Goal: Task Accomplishment & Management: Manage account settings

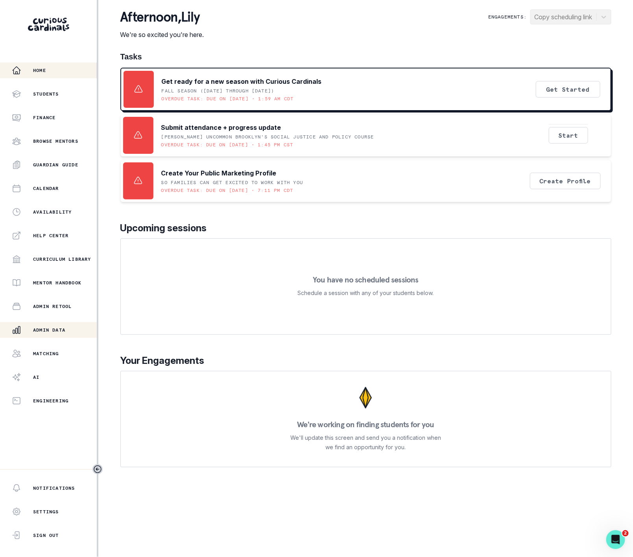
click at [58, 327] on p "Admin Data" at bounding box center [49, 330] width 32 height 6
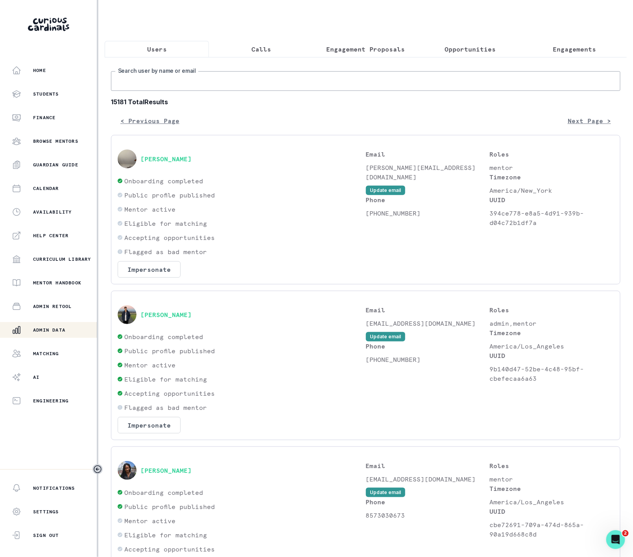
click at [148, 85] on input "Search user by name or email" at bounding box center [366, 81] width 510 height 20
type input "[PERSON_NAME]"
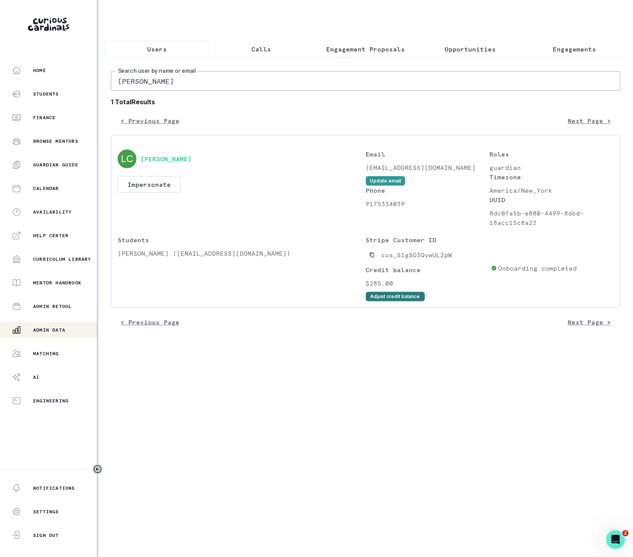
click at [383, 301] on button "Adjust credit balance" at bounding box center [395, 296] width 59 height 9
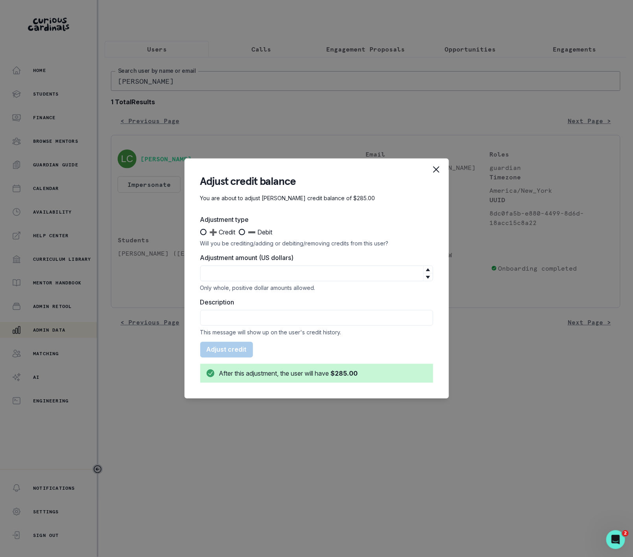
click at [202, 233] on span at bounding box center [203, 232] width 6 height 6
click at [200, 233] on input "➕ Credit" at bounding box center [200, 232] width 0 height 0
radio input "true"
click at [217, 269] on input "Adjustment amount (US dollars)" at bounding box center [316, 274] width 233 height 16
type input "475"
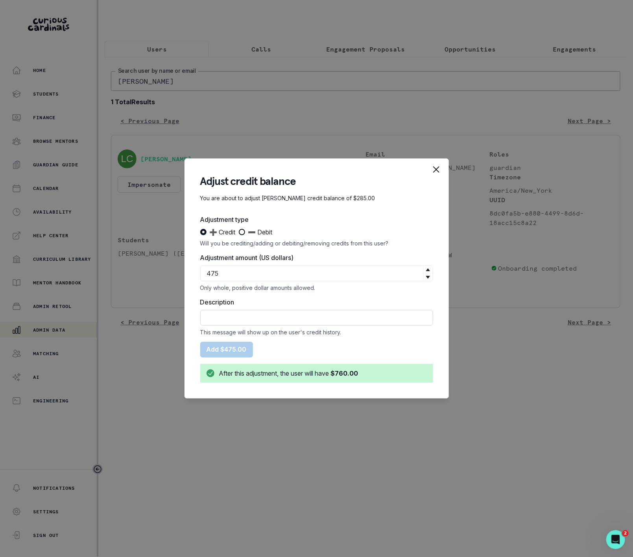
click at [229, 322] on input "Description" at bounding box center [316, 318] width 233 height 16
drag, startPoint x: 233, startPoint y: 316, endPoint x: 433, endPoint y: 321, distance: 200.7
click at [433, 321] on section "Adjust credit balance You are about to adjust [PERSON_NAME] credit balance of $…" at bounding box center [317, 279] width 264 height 240
type input "CREDIT CAPPED DEDUCTION"
click at [233, 351] on button "Add $475.00" at bounding box center [226, 350] width 53 height 16
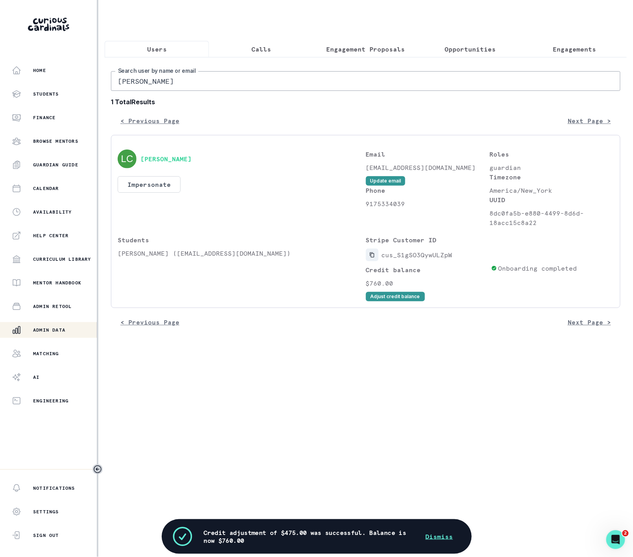
click at [377, 261] on button "Copied to clipboard" at bounding box center [372, 255] width 13 height 13
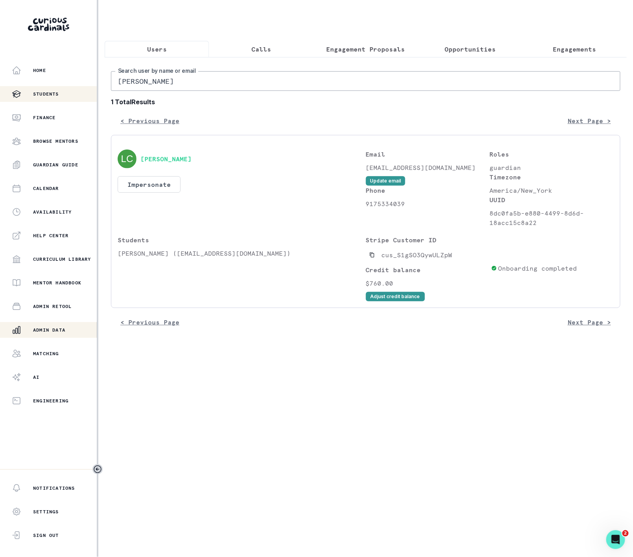
drag, startPoint x: 172, startPoint y: 91, endPoint x: 89, endPoint y: 92, distance: 83.8
click at [89, 92] on div "Home Students Finance Browse Mentors Guardian Guide Calendar Availability Help …" at bounding box center [316, 278] width 633 height 557
type input "jeeso"
click at [370, 258] on icon "Copied to clipboard" at bounding box center [372, 255] width 4 height 5
click at [384, 301] on button "Adjust credit balance" at bounding box center [395, 296] width 59 height 9
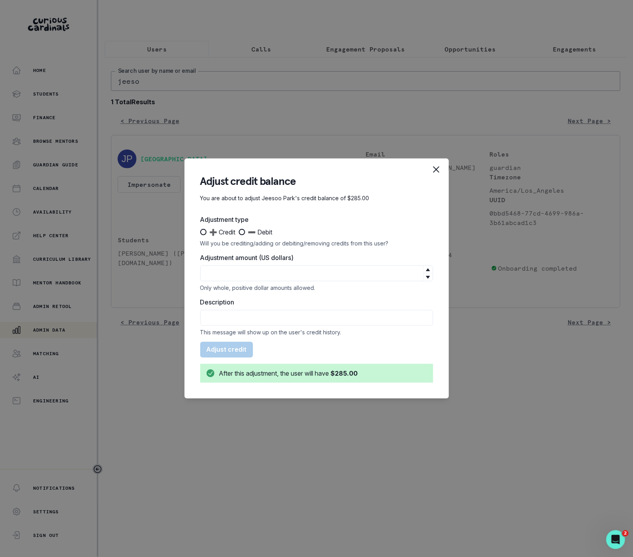
click at [243, 230] on span at bounding box center [242, 232] width 6 height 6
click at [239, 232] on input "➖ Debit" at bounding box center [238, 232] width 0 height 0
radio input "true"
click at [235, 266] on input "Adjustment amount (US dollars)" at bounding box center [316, 274] width 233 height 16
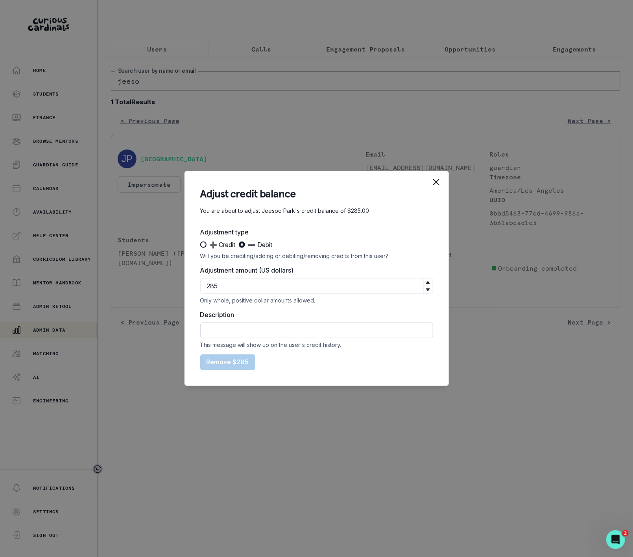
type input "285"
click at [249, 337] on input "Description" at bounding box center [316, 331] width 233 height 16
click at [239, 329] on input "refunded Sub to credit card" at bounding box center [316, 331] width 233 height 16
type input "refunded to credit card"
click at [214, 358] on button "Remove $285" at bounding box center [227, 363] width 55 height 16
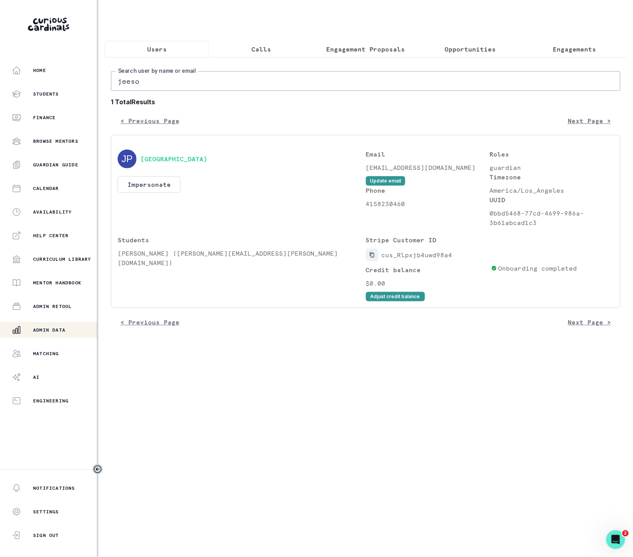
click at [371, 258] on icon "Copied to clipboard" at bounding box center [372, 255] width 6 height 6
drag, startPoint x: 157, startPoint y: 95, endPoint x: 79, endPoint y: 85, distance: 78.1
click at [79, 85] on div "Home Students Finance Browse Mentors Guardian Guide Calendar Availability Help …" at bounding box center [316, 278] width 633 height 557
paste input "[PERSON_NAME]"
type input "[PERSON_NAME]"
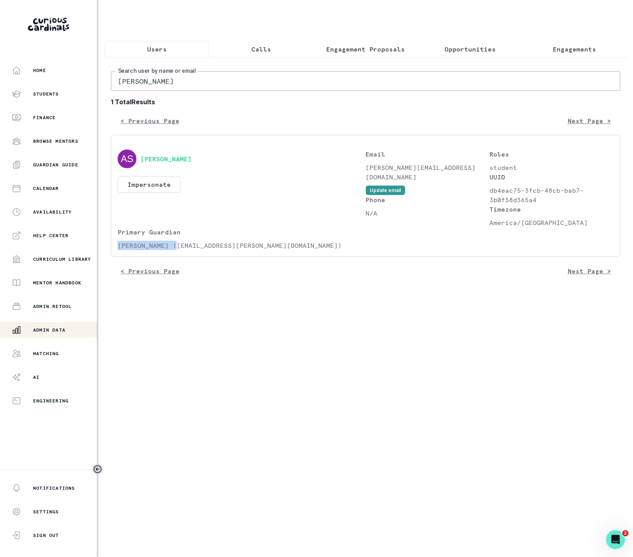
drag, startPoint x: 119, startPoint y: 254, endPoint x: 176, endPoint y: 254, distance: 56.7
click at [176, 250] on p "[PERSON_NAME] ([EMAIL_ADDRESS][PERSON_NAME][DOMAIN_NAME])" at bounding box center [242, 245] width 248 height 9
copy p "[PERSON_NAME]"
drag, startPoint x: 136, startPoint y: 90, endPoint x: 4, endPoint y: 90, distance: 131.8
click at [32, 90] on div "Home Students Finance Browse Mentors Guardian Guide Calendar Availability Help …" at bounding box center [316, 278] width 633 height 557
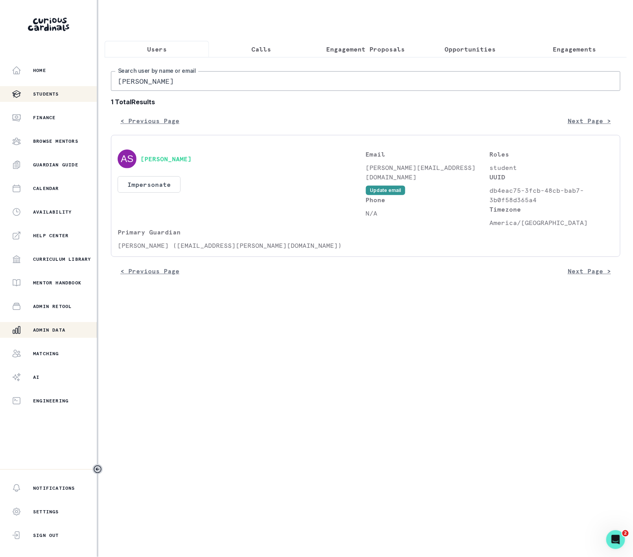
drag, startPoint x: 196, startPoint y: 92, endPoint x: 54, endPoint y: 89, distance: 142.5
click at [54, 89] on div "Home Students Finance Browse Mentors Guardian Guide Calendar Availability Help …" at bounding box center [316, 278] width 633 height 557
paste input "yesh"
type input "[PERSON_NAME]"
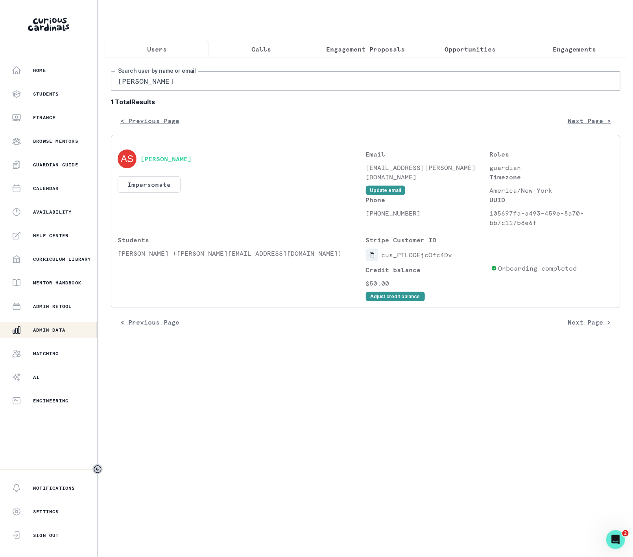
click at [373, 258] on icon "Copied to clipboard" at bounding box center [372, 255] width 6 height 6
drag, startPoint x: 118, startPoint y: 261, endPoint x: 172, endPoint y: 264, distance: 54.3
click at [172, 258] on p "[PERSON_NAME] ([PERSON_NAME][EMAIL_ADDRESS][DOMAIN_NAME])" at bounding box center [242, 253] width 248 height 9
copy p "[PERSON_NAME]"
drag, startPoint x: 574, startPoint y: 45, endPoint x: 548, endPoint y: 51, distance: 26.6
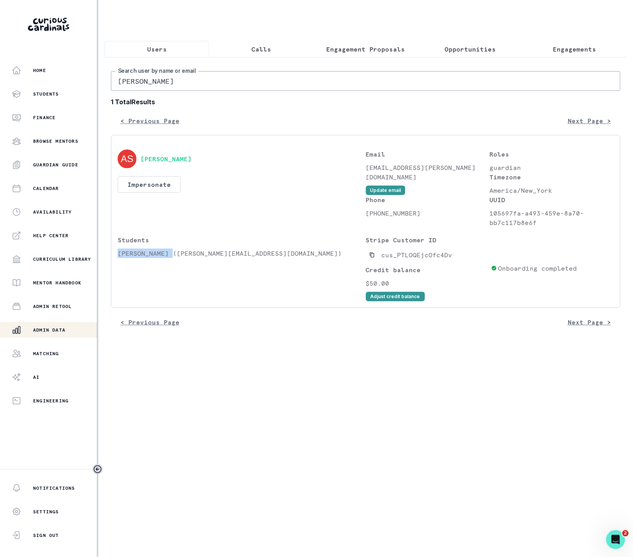
click at [572, 45] on p "Engagements" at bounding box center [574, 48] width 43 height 9
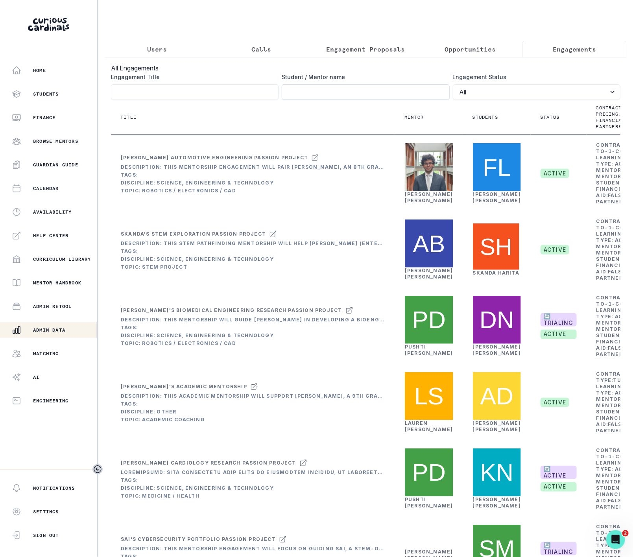
click at [284, 100] on input "Engagement Title" at bounding box center [366, 92] width 168 height 16
paste input "[PERSON_NAME]"
type input "[PERSON_NAME]"
click button "submit" at bounding box center [0, 0] width 0 height 0
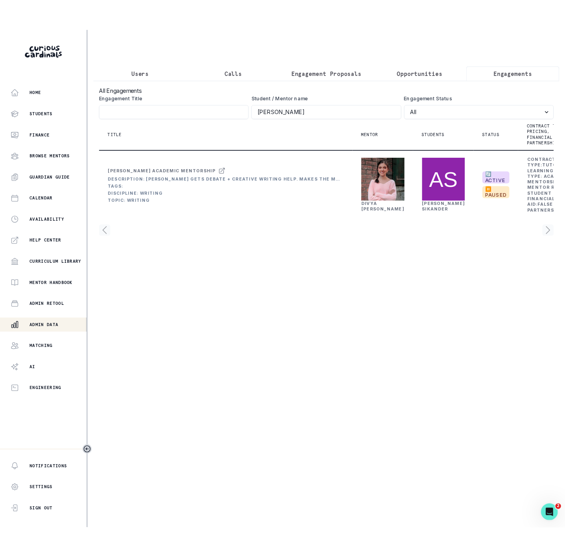
scroll to position [0, 59]
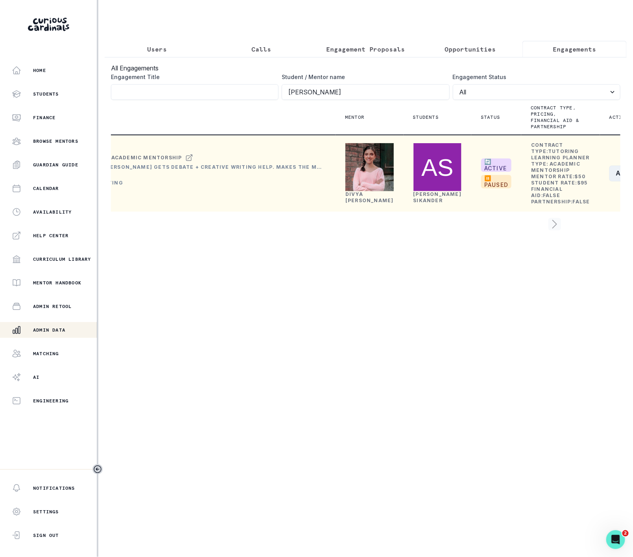
click at [609, 181] on button "Actions" at bounding box center [632, 174] width 47 height 16
drag, startPoint x: 536, startPoint y: 233, endPoint x: 411, endPoint y: 263, distance: 128.7
click at [397, 212] on tr "[PERSON_NAME] Academic Mentorship Description: [PERSON_NAME] gets debate + crea…" at bounding box center [359, 173] width 614 height 77
click at [532, 255] on button "Details" at bounding box center [564, 257] width 94 height 13
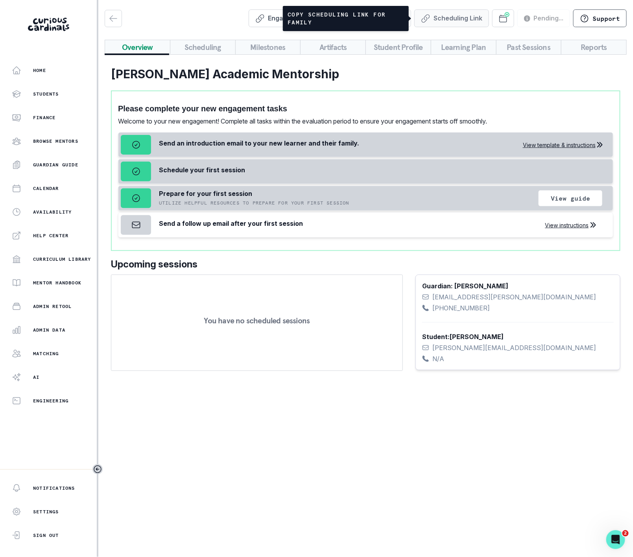
click at [445, 18] on button "Scheduling Link" at bounding box center [451, 18] width 75 height 18
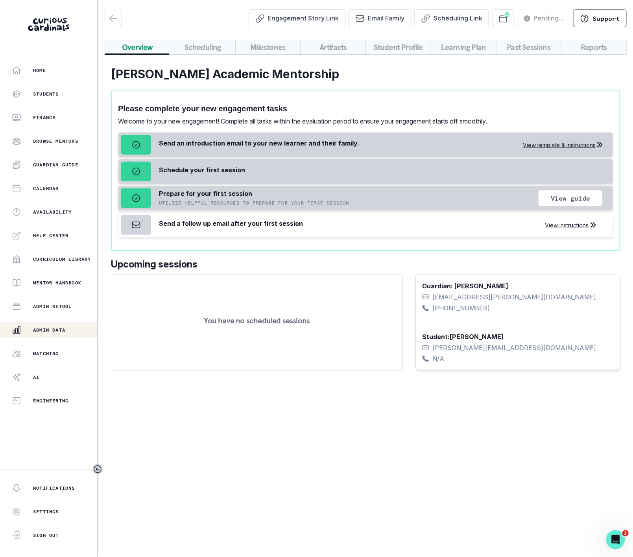
click at [48, 330] on p "Admin Data" at bounding box center [49, 330] width 32 height 6
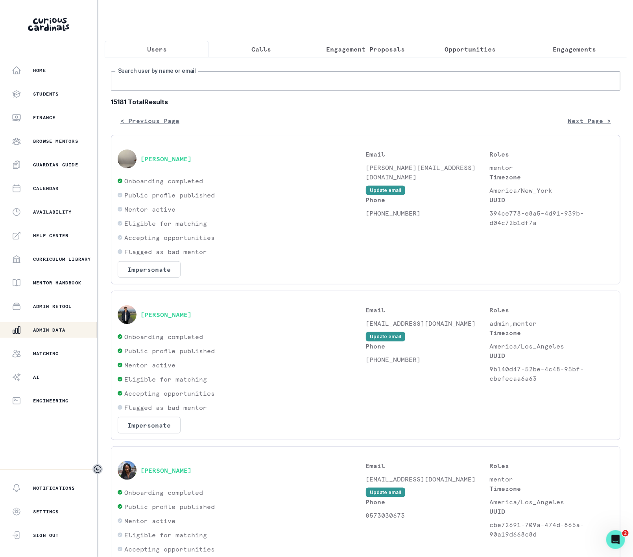
click at [155, 85] on input "Search user by name or email" at bounding box center [366, 81] width 510 height 20
type input "[PERSON_NAME]"
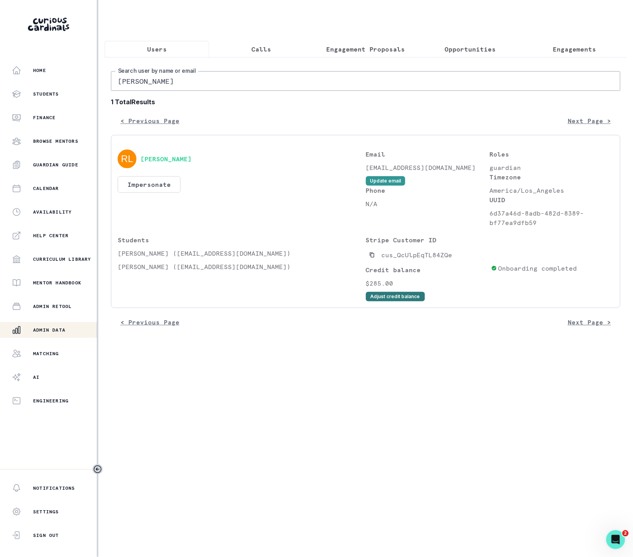
click at [371, 301] on button "Adjust credit balance" at bounding box center [395, 296] width 59 height 9
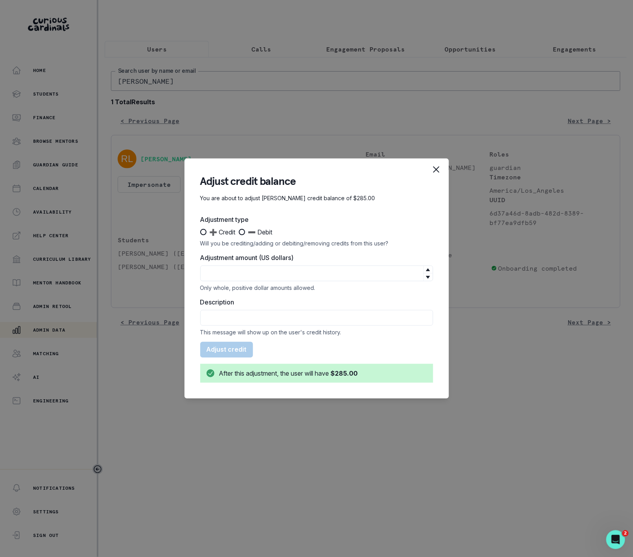
click at [204, 233] on span at bounding box center [203, 232] width 6 height 6
click at [200, 233] on input "➕ Credit" at bounding box center [200, 232] width 0 height 0
radio input "true"
click at [236, 277] on input "Adjustment amount (US dollars)" at bounding box center [316, 274] width 233 height 16
type input "90"
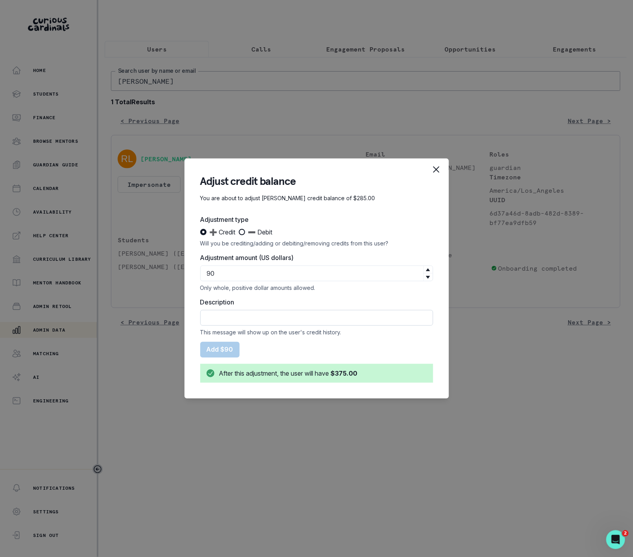
click at [241, 321] on input "Description" at bounding box center [316, 318] width 233 height 16
type input "CREDIT CAPPED DEDUCTION"
click at [225, 351] on button "Add $90" at bounding box center [219, 350] width 39 height 16
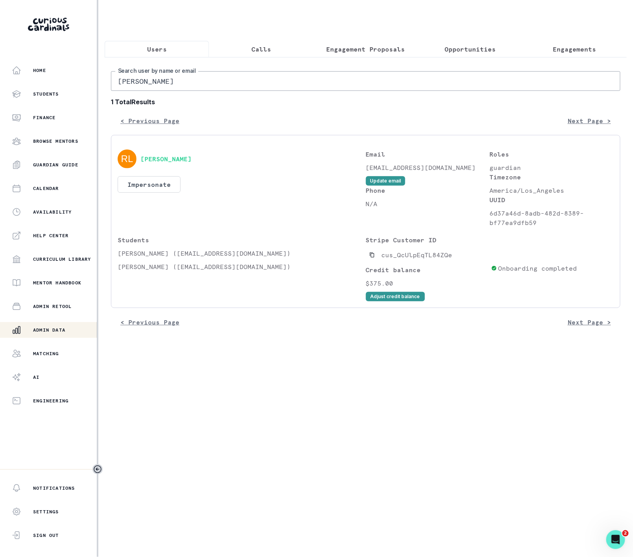
click at [71, 327] on div "Admin Data" at bounding box center [54, 329] width 85 height 9
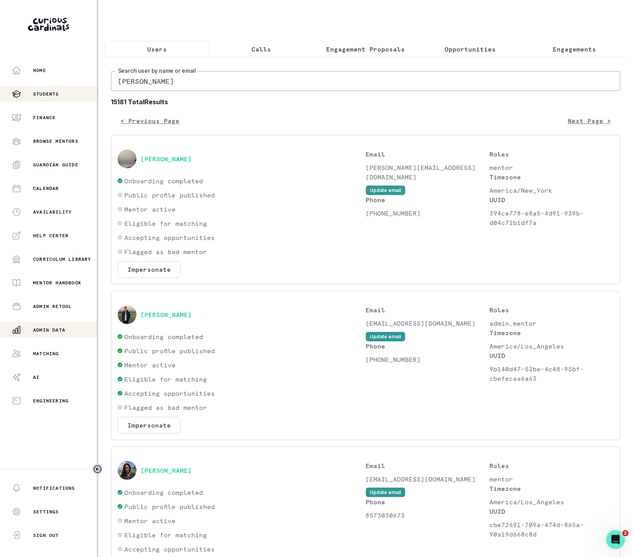
drag, startPoint x: 64, startPoint y: 90, endPoint x: 20, endPoint y: 86, distance: 43.8
click at [42, 90] on div "Home Students Finance Browse Mentors Guardian Guide Calendar Availability Help …" at bounding box center [316, 278] width 633 height 557
paste input "[PERSON_NAME]"
type input "[PERSON_NAME]"
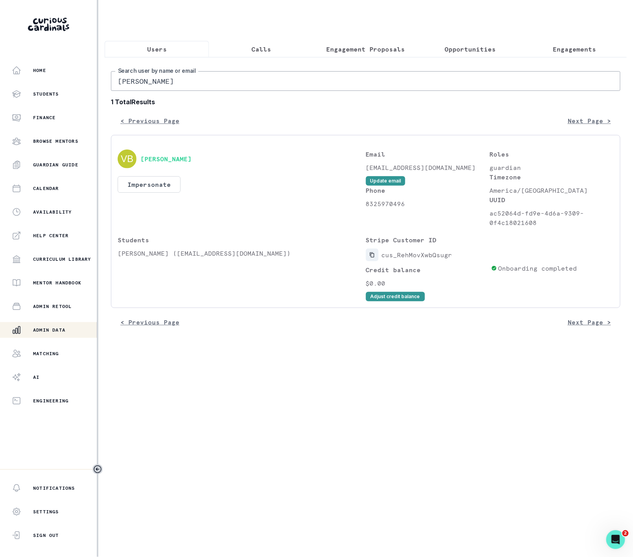
click at [371, 258] on icon "Copied to clipboard" at bounding box center [372, 255] width 6 height 6
drag, startPoint x: 117, startPoint y: 261, endPoint x: 143, endPoint y: 262, distance: 26.0
click at [143, 258] on p "[PERSON_NAME] ([EMAIL_ADDRESS][DOMAIN_NAME])" at bounding box center [242, 253] width 248 height 9
copy p "[PERSON_NAME]"
drag, startPoint x: 185, startPoint y: 95, endPoint x: -21, endPoint y: 90, distance: 206.2
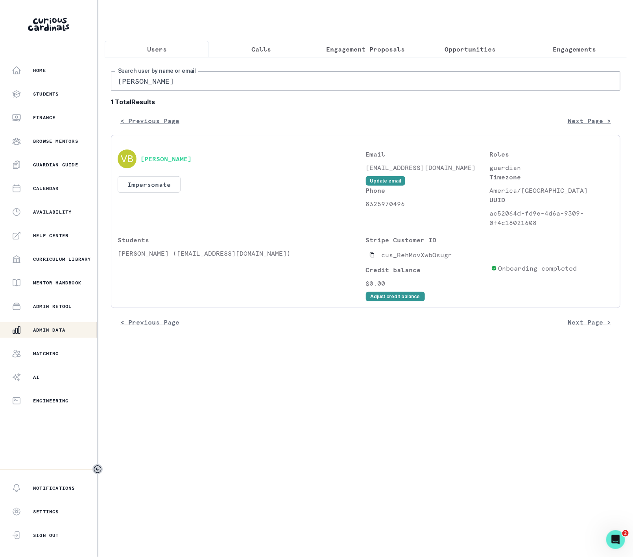
click at [0, 90] on html "Home Students Finance Browse Mentors Guardian Guide Calendar Availability Help …" at bounding box center [316, 278] width 633 height 557
paste input "[PERSON_NAME]"
type input "[PERSON_NAME]"
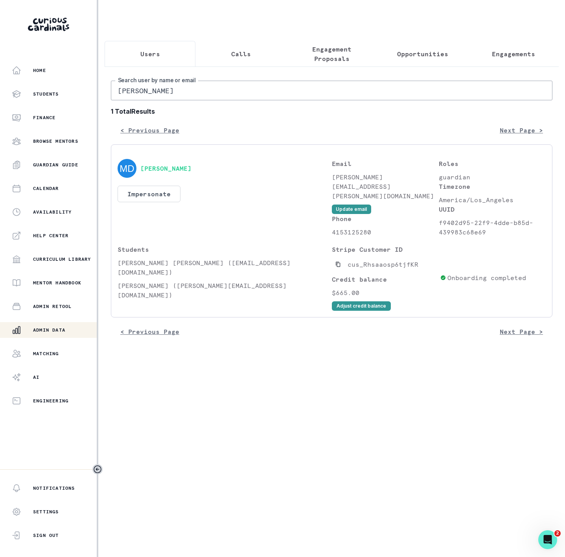
drag, startPoint x: 90, startPoint y: 100, endPoint x: -26, endPoint y: 100, distance: 115.7
click at [0, 100] on html "Home Students Finance Browse Mentors Guardian Guide Calendar Availability Help …" at bounding box center [282, 278] width 565 height 557
paste input "[PERSON_NAME]"
type input "[PERSON_NAME]"
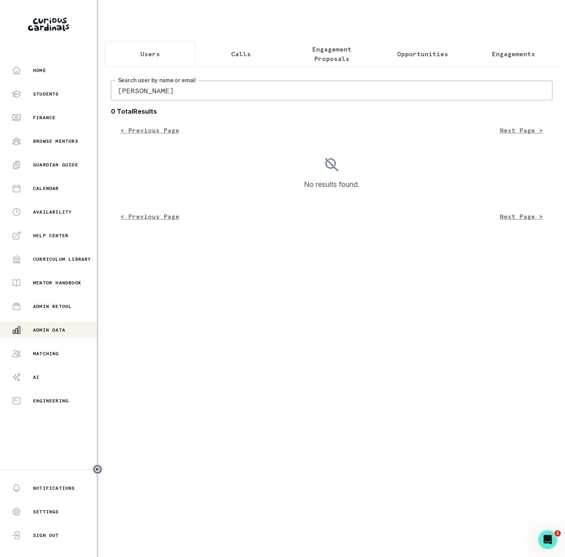
click at [121, 100] on input "[PERSON_NAME]" at bounding box center [332, 91] width 442 height 20
type input "[PERSON_NAME]"
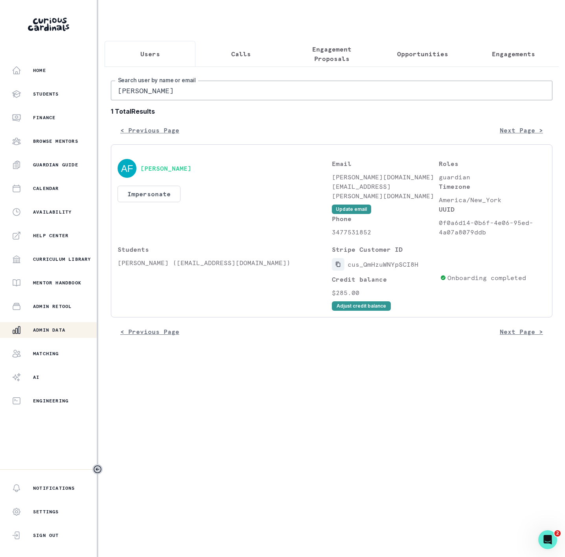
click at [334, 271] on button "Copied to clipboard" at bounding box center [338, 264] width 13 height 13
drag, startPoint x: 171, startPoint y: 101, endPoint x: 11, endPoint y: 92, distance: 160.4
click at [28, 92] on div "Home Students Finance Browse Mentors Guardian Guide Calendar Availability Help …" at bounding box center [282, 278] width 565 height 557
paste input "cus_QmHzuWNYpSCI8H"
type input "cus_QmHzuWNYpSCI8H"
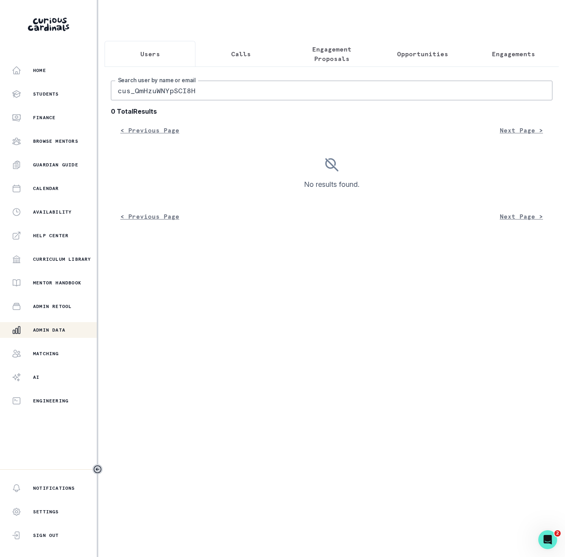
drag, startPoint x: 199, startPoint y: 100, endPoint x: -76, endPoint y: 100, distance: 274.2
click at [0, 100] on html "Home Students Finance Browse Mentors Guardian Guide Calendar Availability Help …" at bounding box center [282, 278] width 565 height 557
paste input "[PERSON_NAME]"
type input "[PERSON_NAME]"
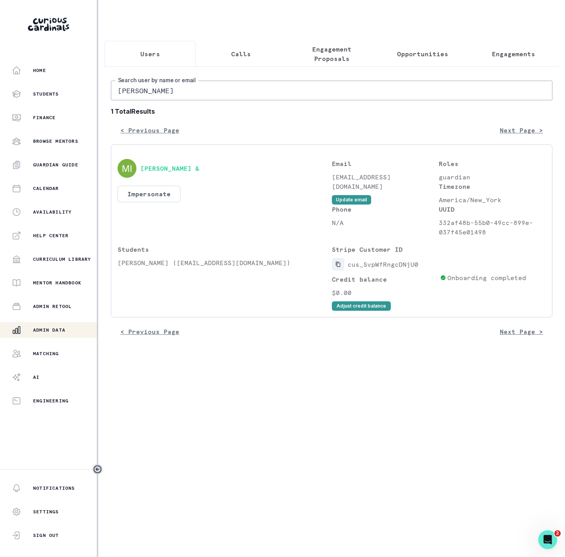
click at [336, 267] on icon "Copied to clipboard" at bounding box center [339, 265] width 6 height 6
drag, startPoint x: 166, startPoint y: 105, endPoint x: 24, endPoint y: 81, distance: 144.1
click at [46, 85] on div "Home Students Finance Browse Mentors Guardian Guide Calendar Availability Help …" at bounding box center [282, 278] width 565 height 557
paste input "[PERSON_NAME]"
type input "[PERSON_NAME]"
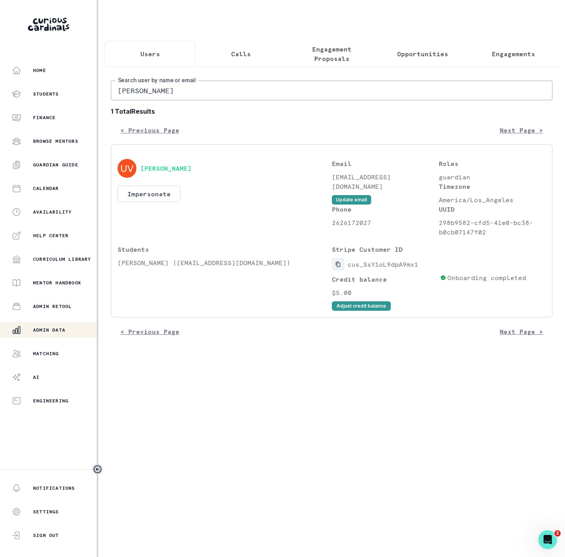
click at [338, 267] on icon "Copied to clipboard" at bounding box center [339, 265] width 6 height 6
